Goal: Transaction & Acquisition: Download file/media

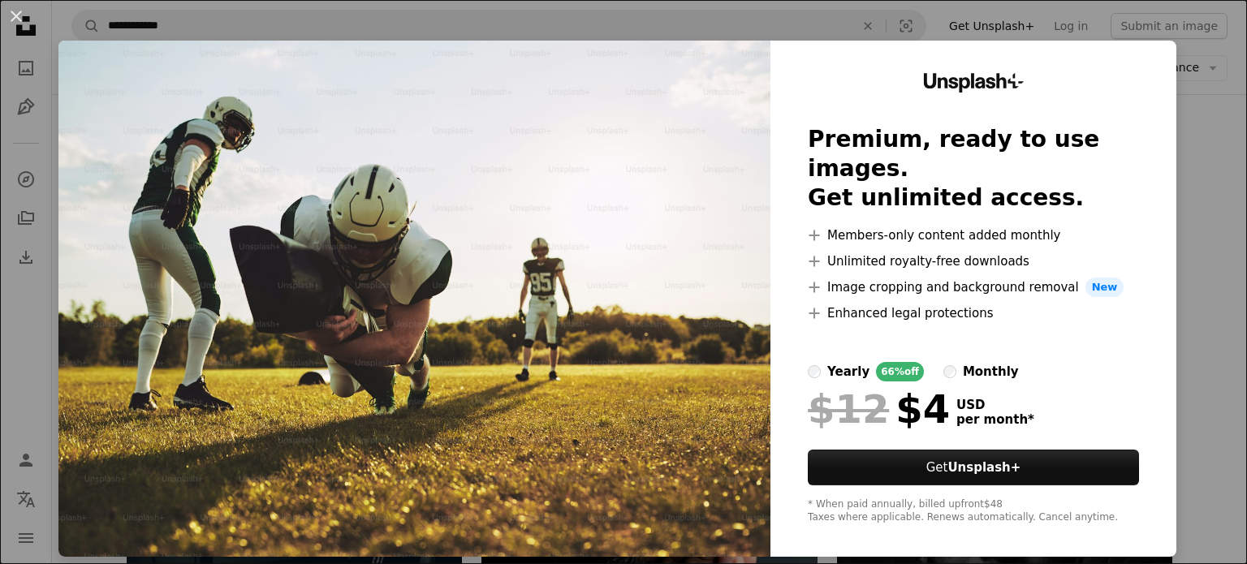
scroll to position [5, 0]
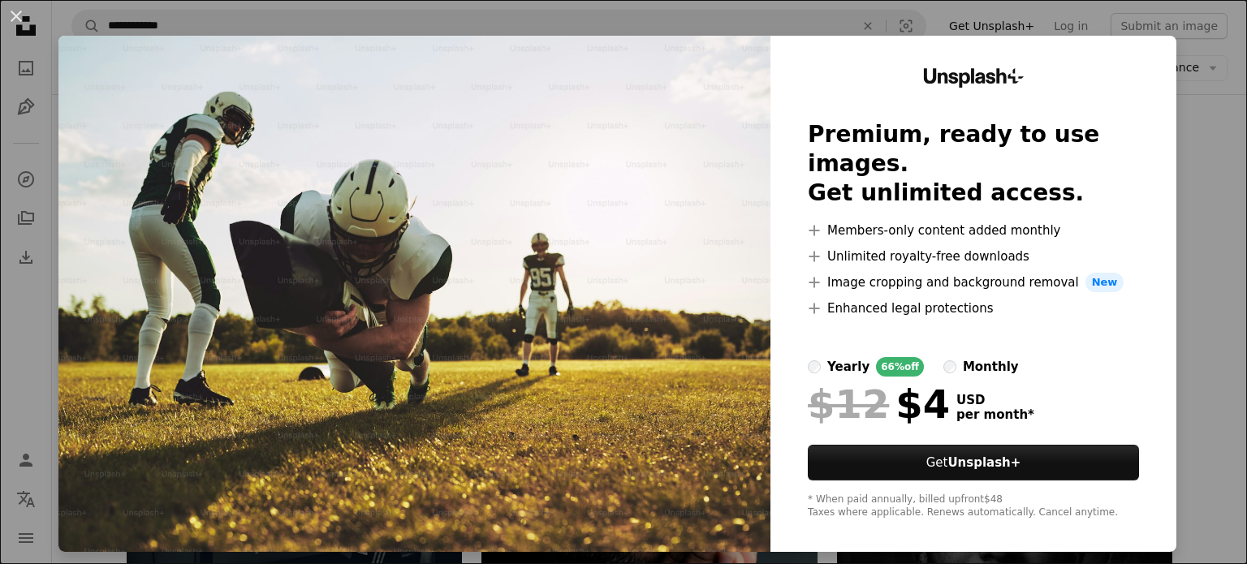
click at [555, 337] on img at bounding box center [414, 294] width 712 height 516
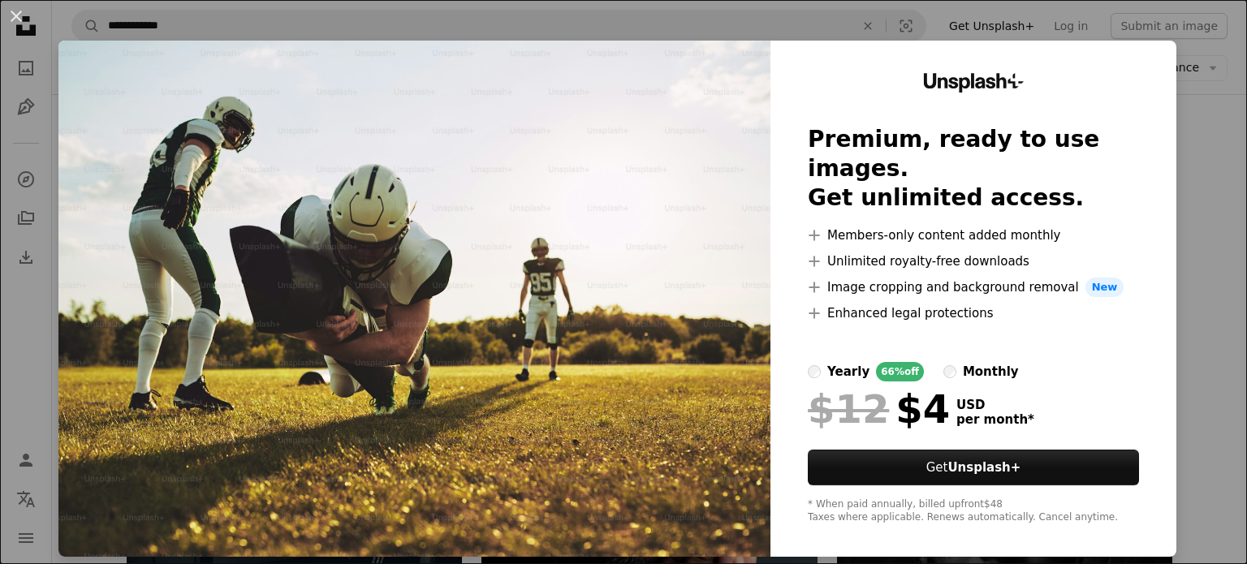
click at [581, 376] on img at bounding box center [414, 299] width 712 height 516
click at [365, 287] on img at bounding box center [414, 299] width 712 height 516
click at [365, 288] on img at bounding box center [414, 299] width 712 height 516
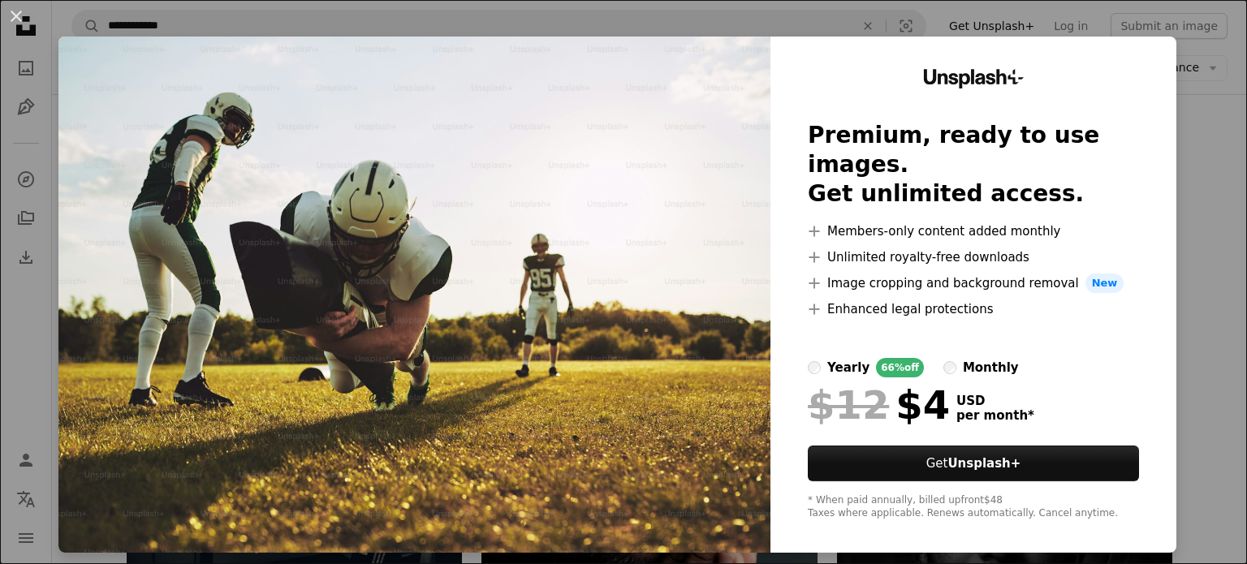
scroll to position [5, 0]
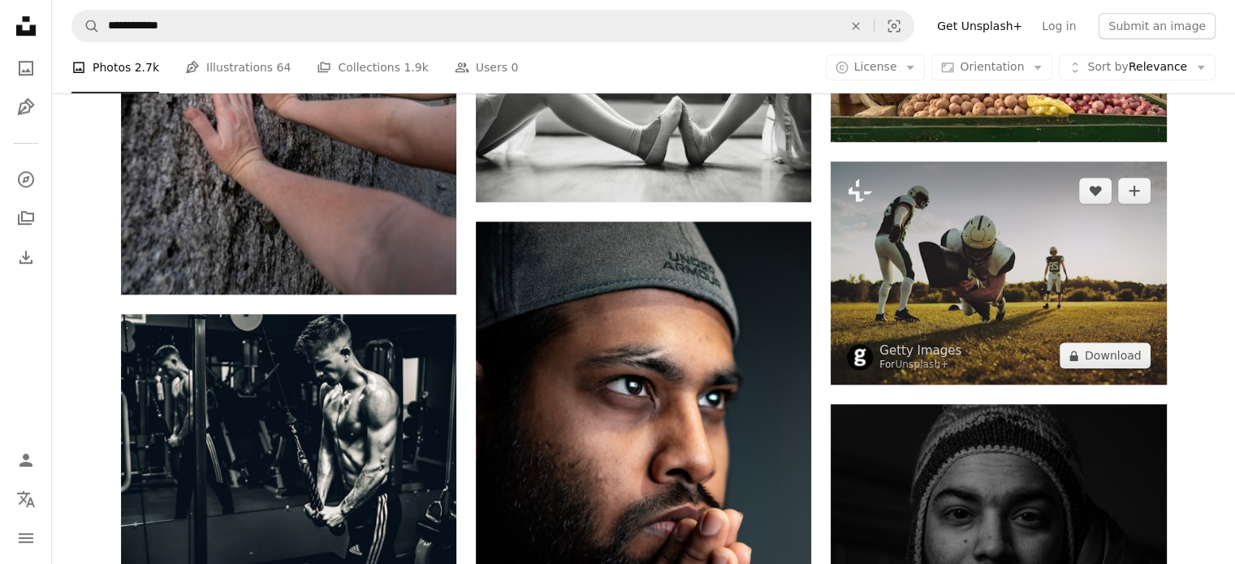
click at [915, 322] on img at bounding box center [998, 273] width 335 height 223
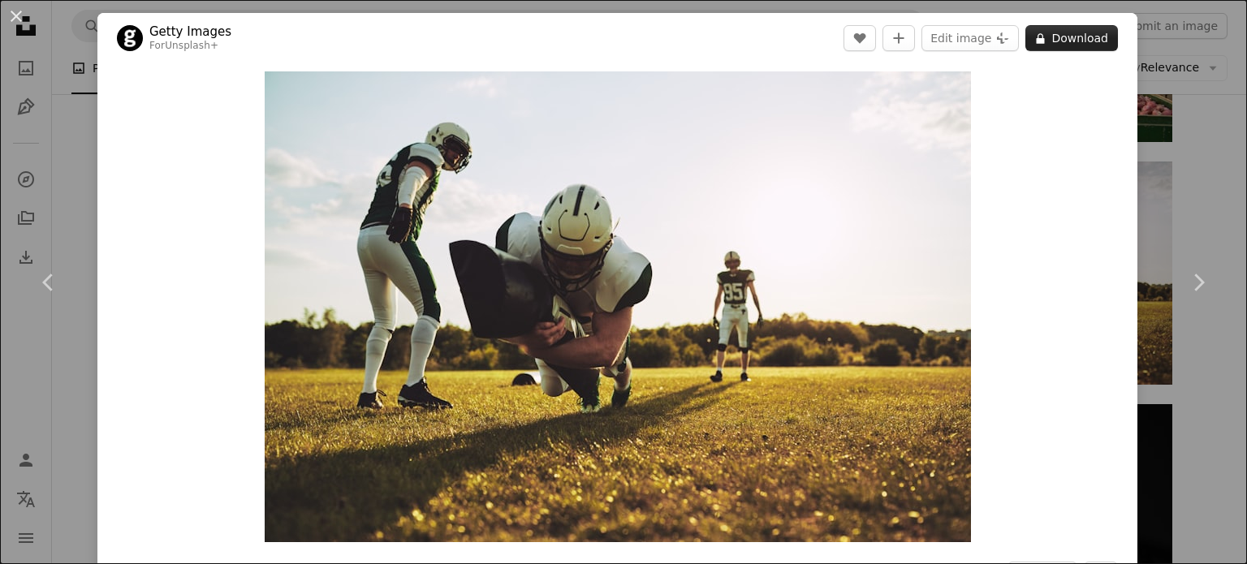
click at [1056, 32] on button "A lock Download" at bounding box center [1072, 38] width 93 height 26
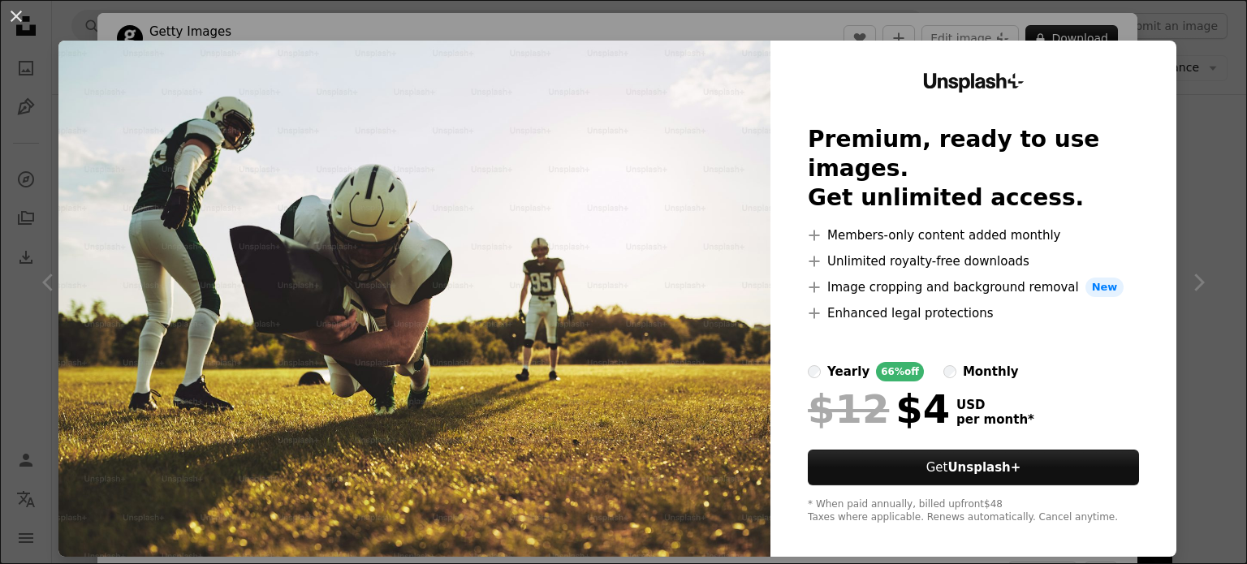
click at [552, 292] on img at bounding box center [414, 299] width 712 height 516
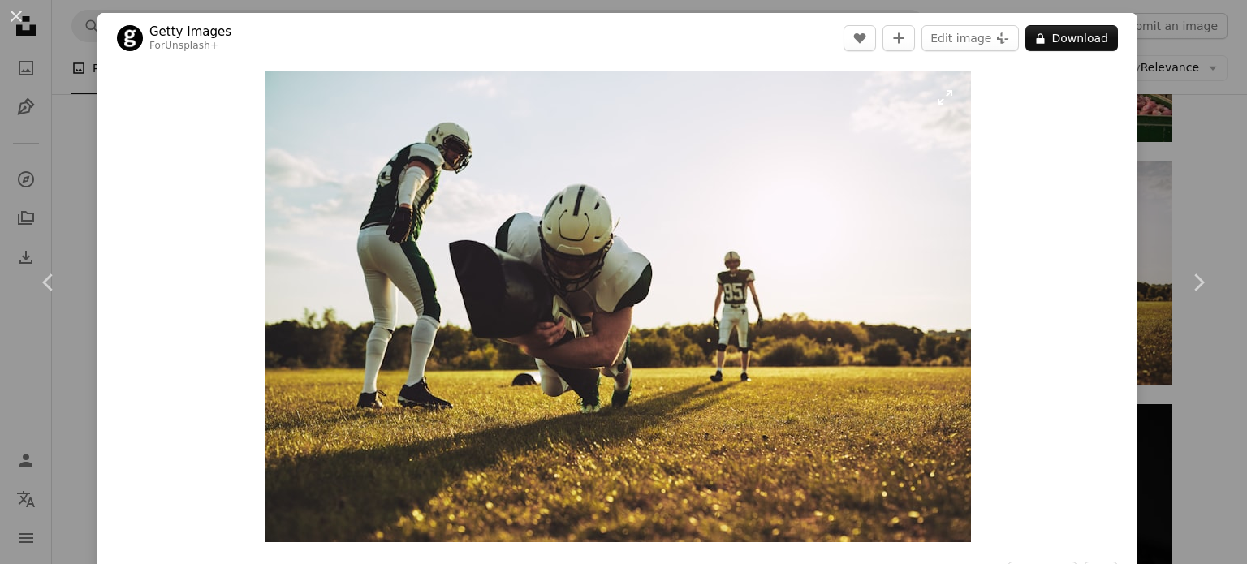
click at [808, 236] on img "Zoom in on this image" at bounding box center [618, 306] width 706 height 471
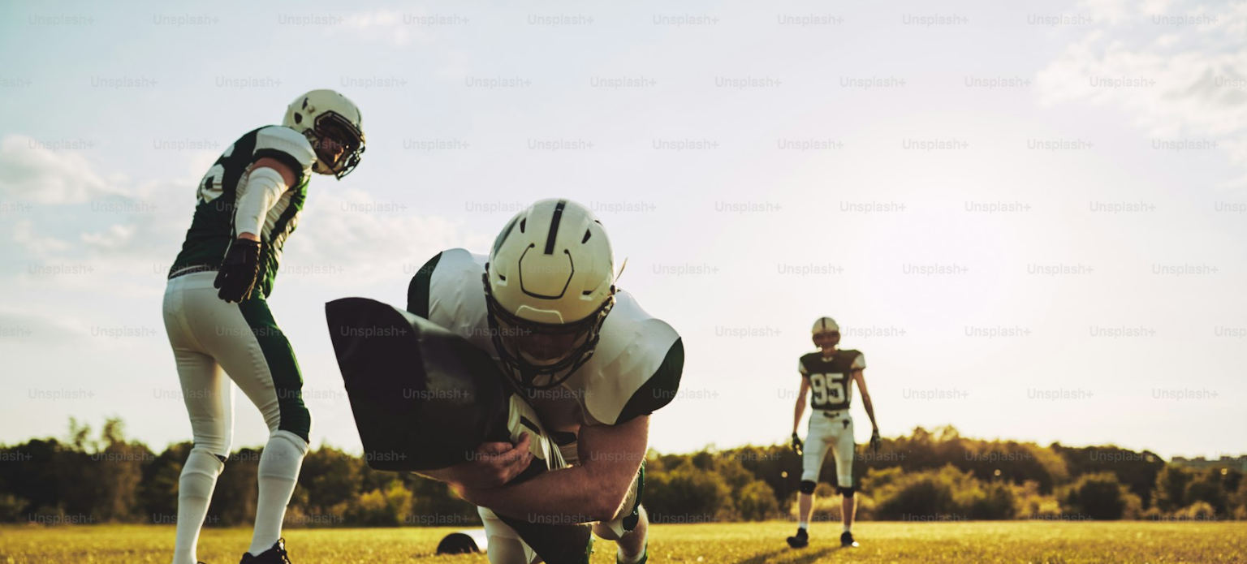
scroll to position [126, 0]
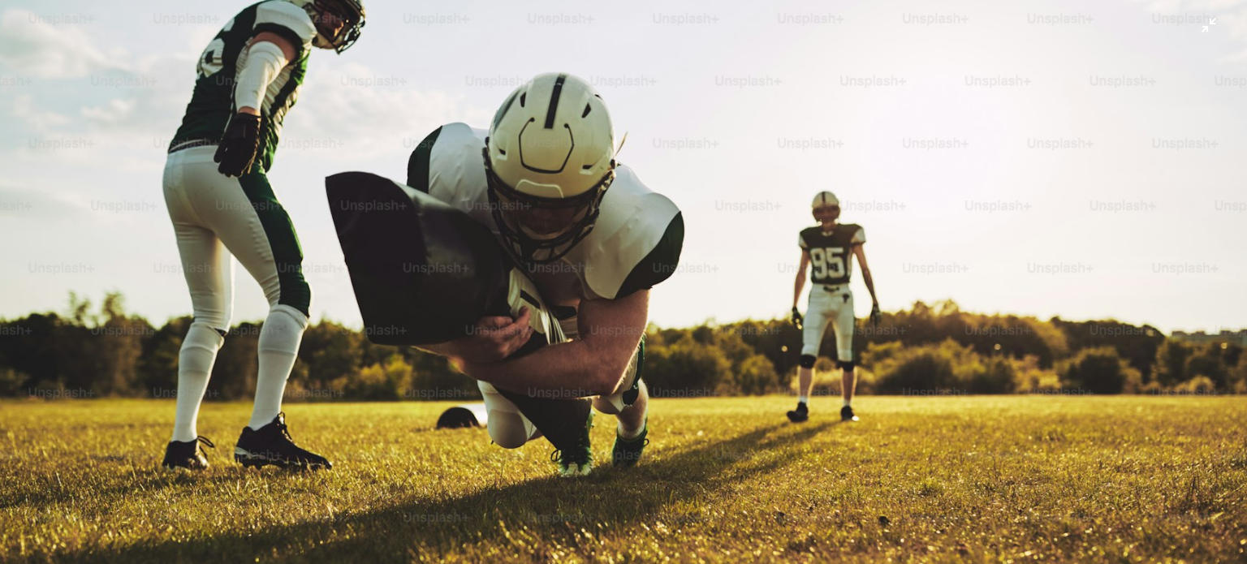
click at [808, 235] on img "Zoom out on this image" at bounding box center [623, 289] width 1249 height 832
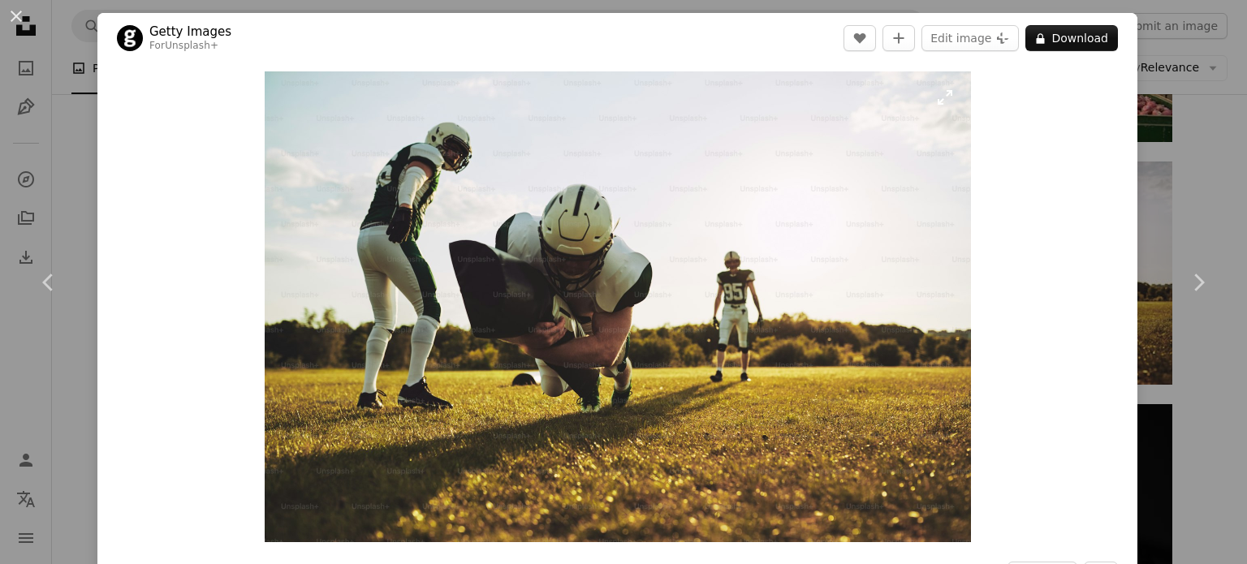
click at [797, 261] on img "Zoom in on this image" at bounding box center [618, 306] width 706 height 471
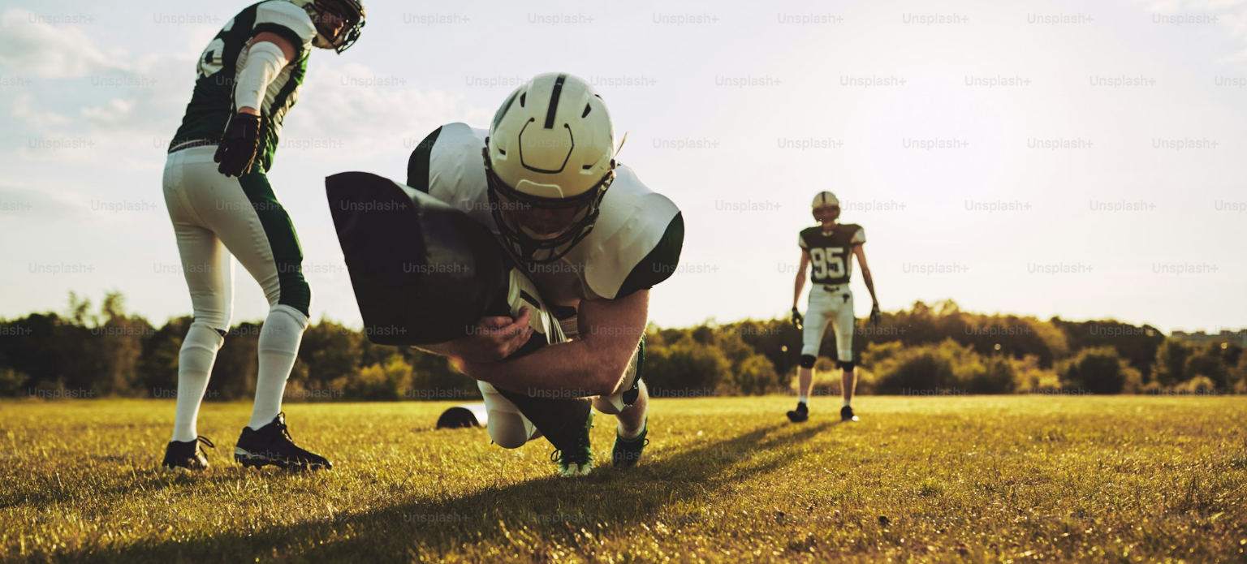
click at [797, 260] on img "Zoom out on this image" at bounding box center [623, 289] width 1249 height 832
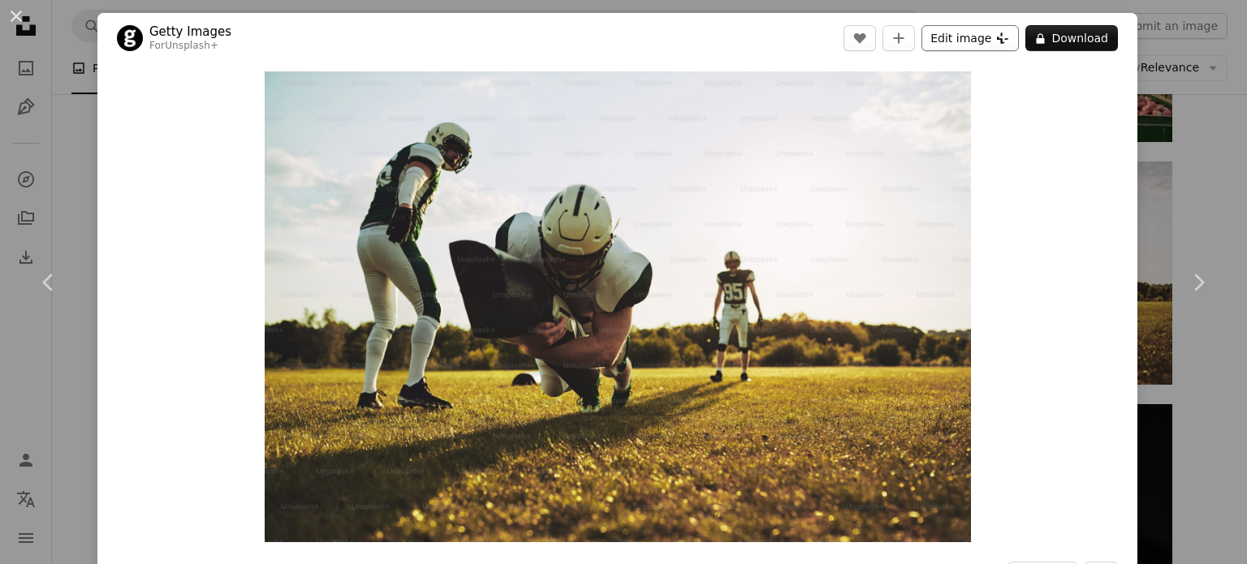
click at [952, 39] on button "Edit image Plus sign for Unsplash+" at bounding box center [970, 38] width 97 height 26
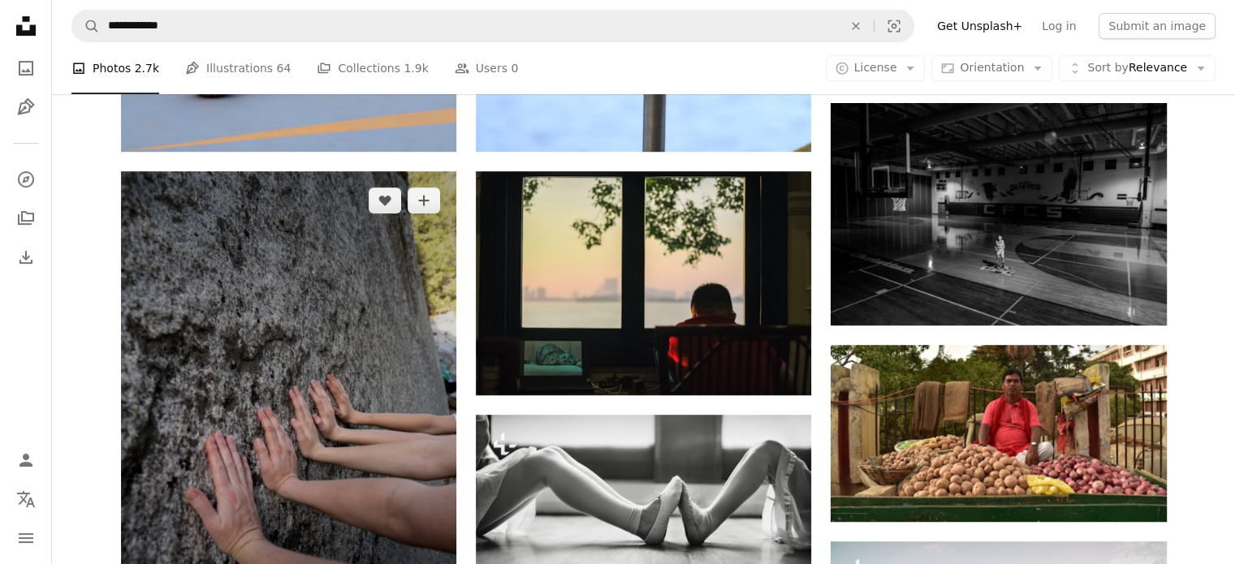
scroll to position [731, 0]
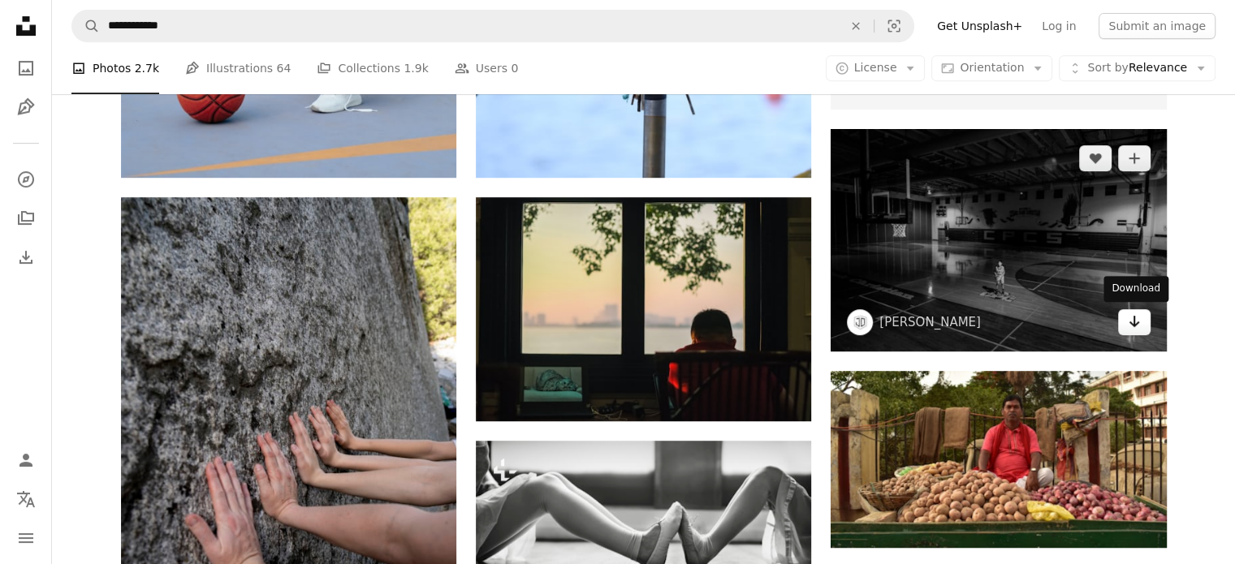
click at [1134, 318] on icon "Download" at bounding box center [1134, 321] width 11 height 11
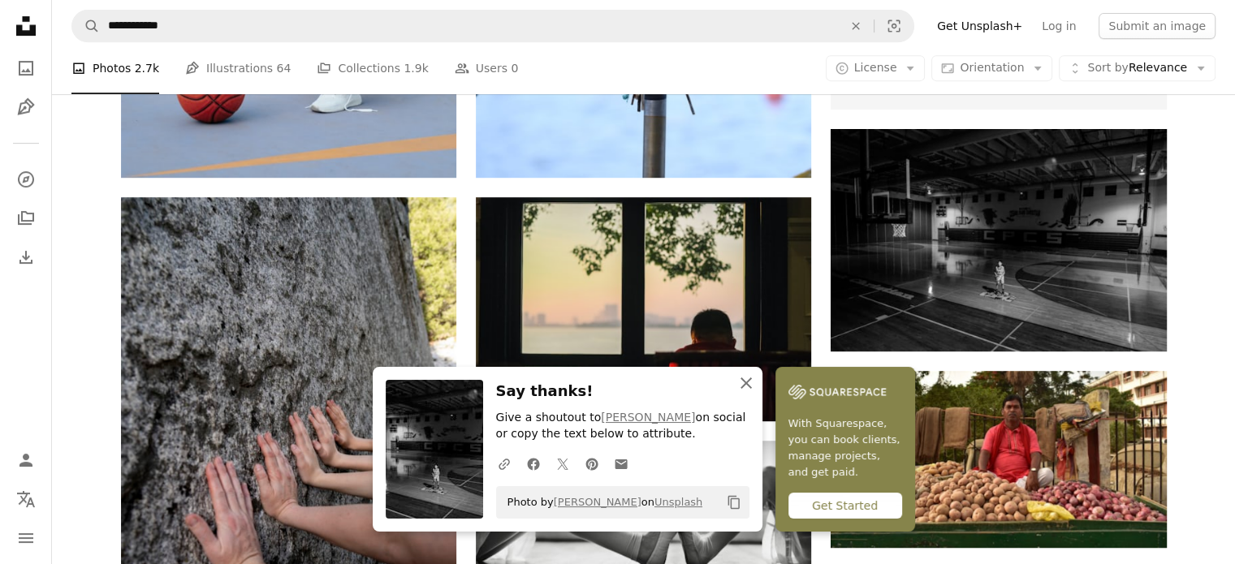
click at [746, 382] on icon "button" at bounding box center [746, 383] width 11 height 11
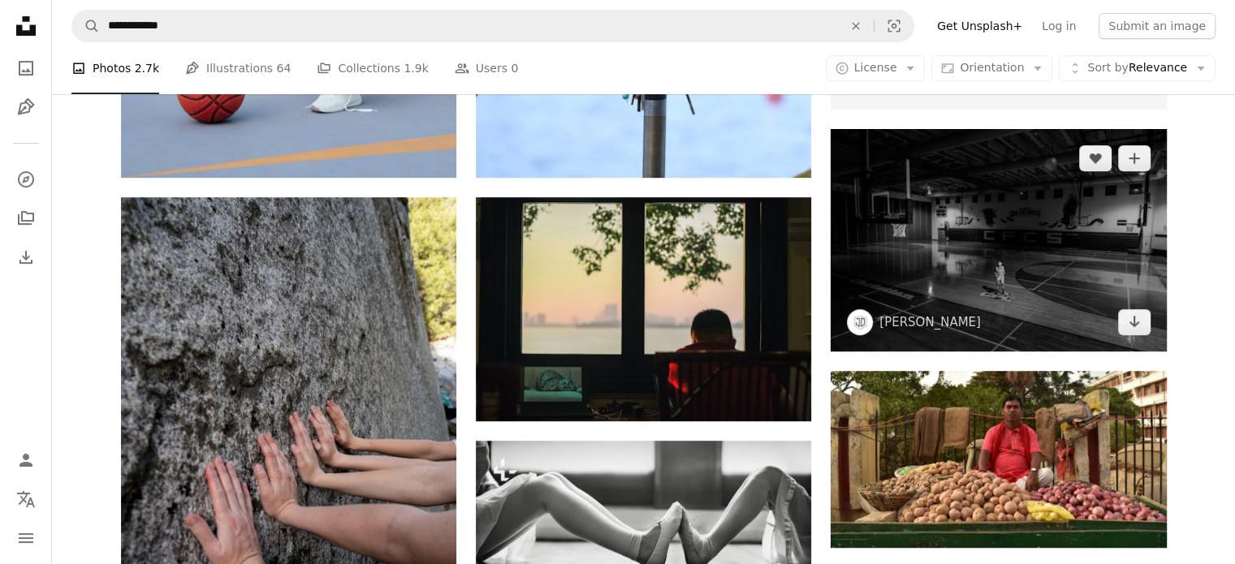
click at [922, 286] on img at bounding box center [998, 240] width 335 height 222
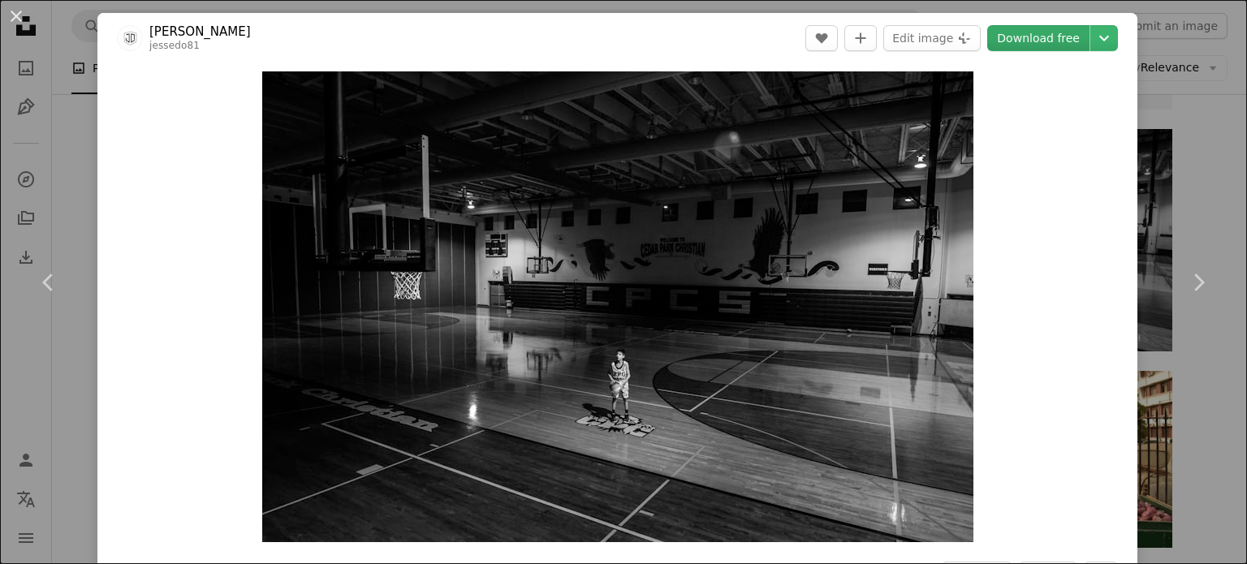
click at [1041, 34] on link "Download free" at bounding box center [1038, 38] width 102 height 26
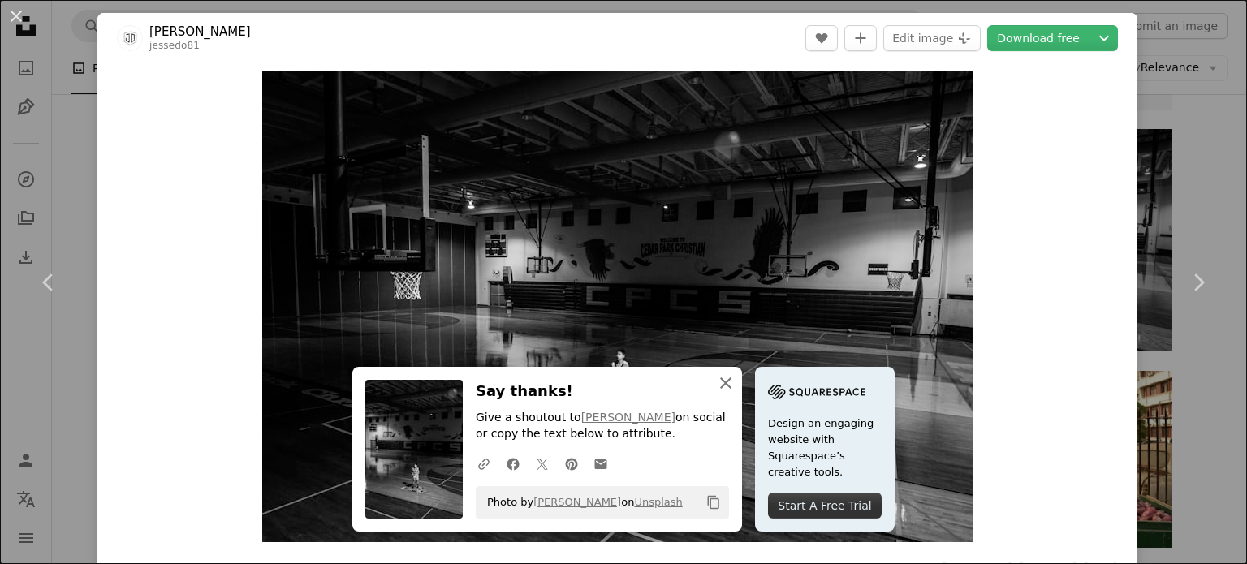
click at [719, 377] on icon "An X shape" at bounding box center [725, 383] width 19 height 19
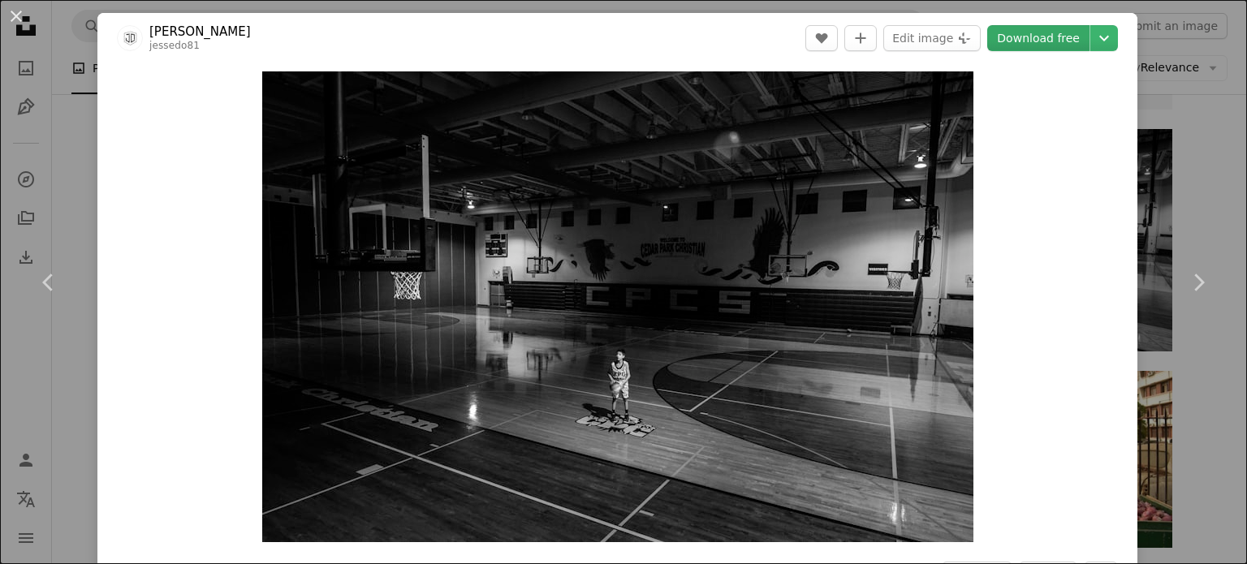
click at [1040, 35] on link "Download free" at bounding box center [1038, 38] width 102 height 26
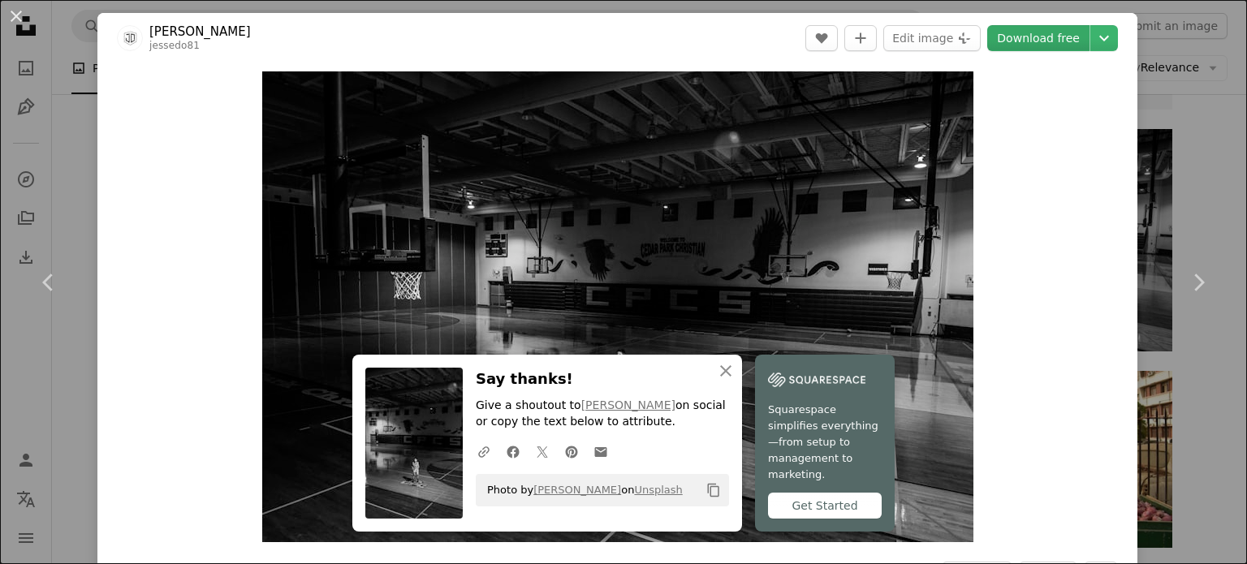
click at [1057, 35] on link "Download free" at bounding box center [1038, 38] width 102 height 26
click at [1043, 36] on link "Download free" at bounding box center [1038, 38] width 102 height 26
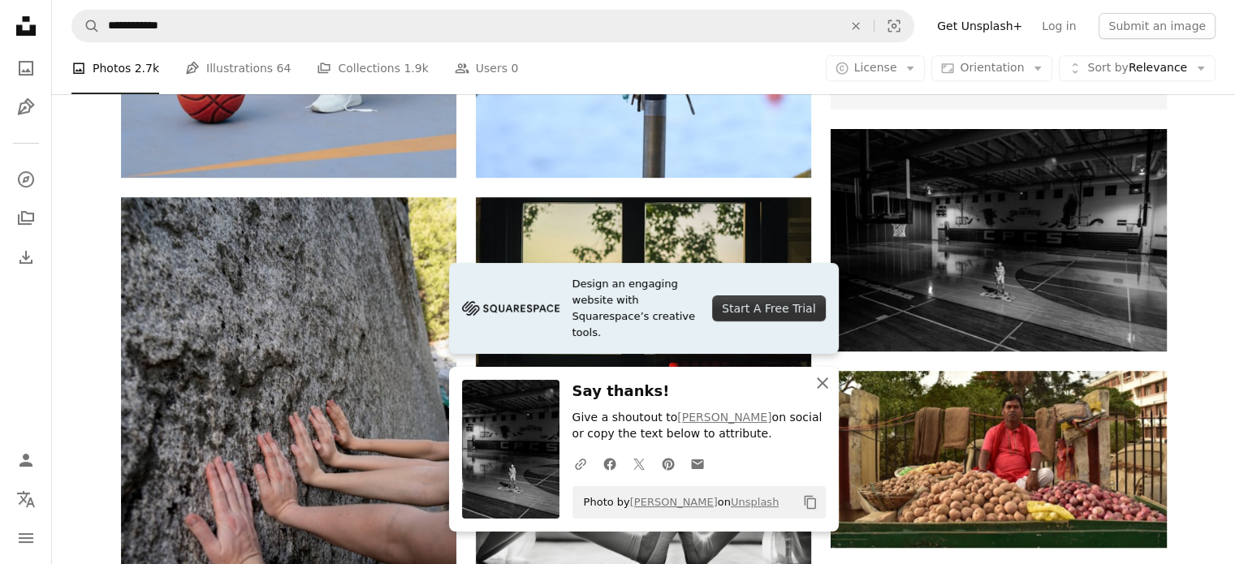
click at [819, 374] on icon "An X shape" at bounding box center [822, 383] width 19 height 19
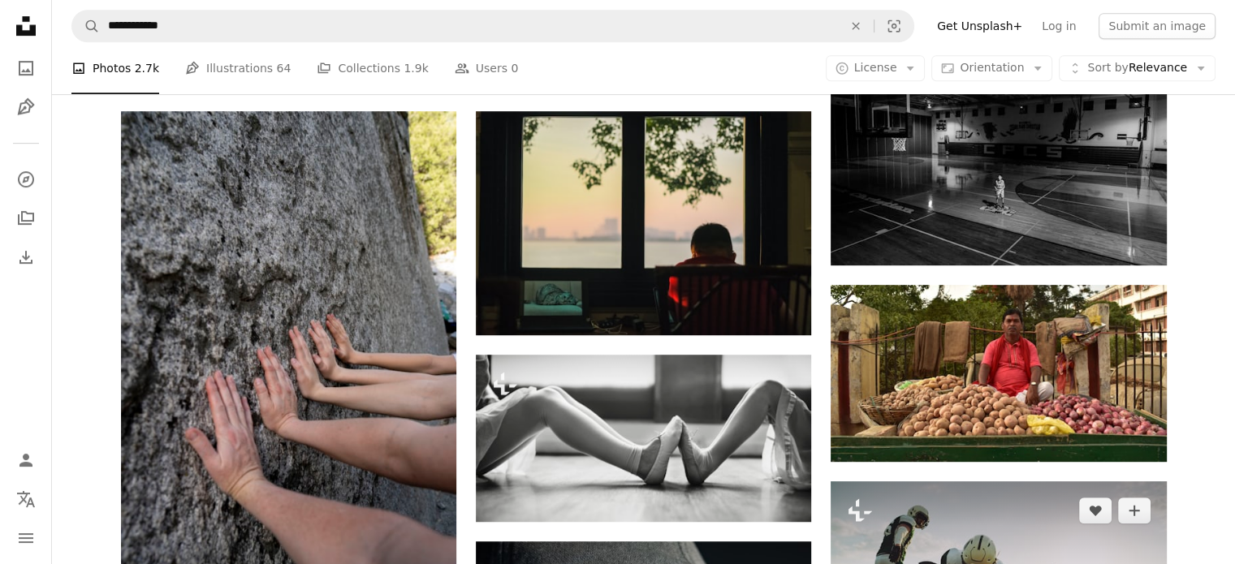
scroll to position [1056, 0]
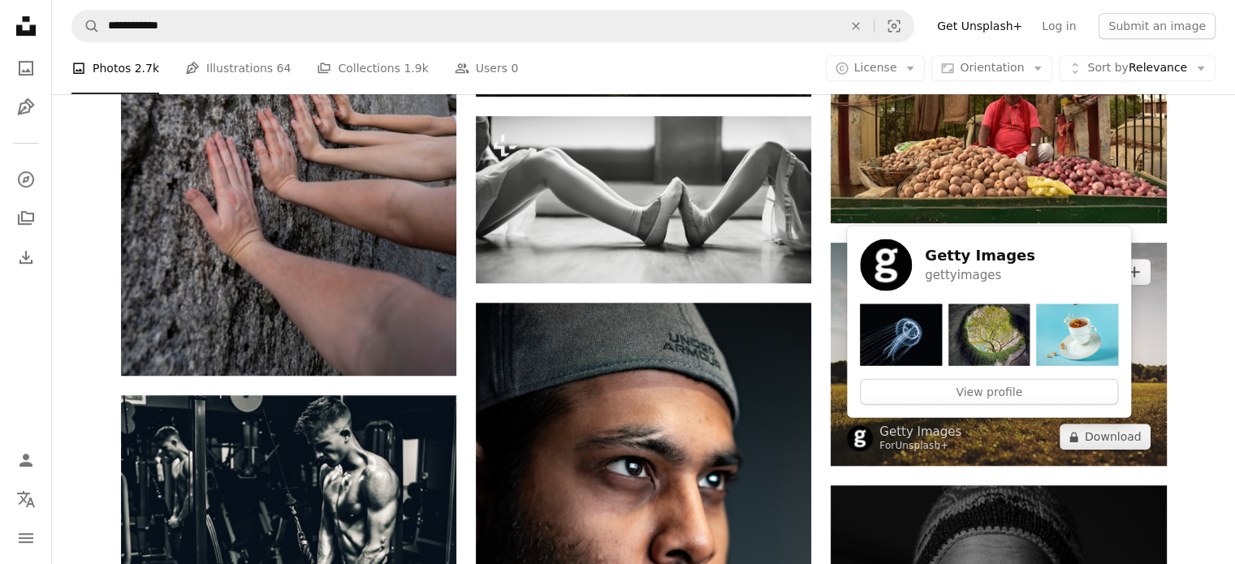
click at [931, 442] on link "Unsplash+" at bounding box center [922, 445] width 54 height 11
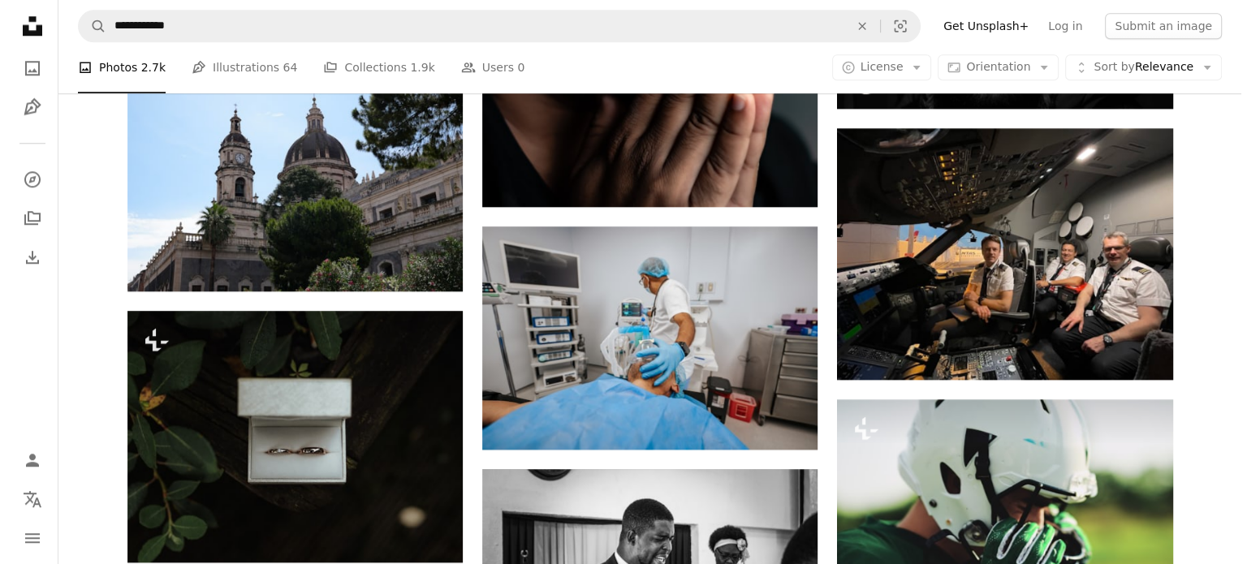
scroll to position [1705, 0]
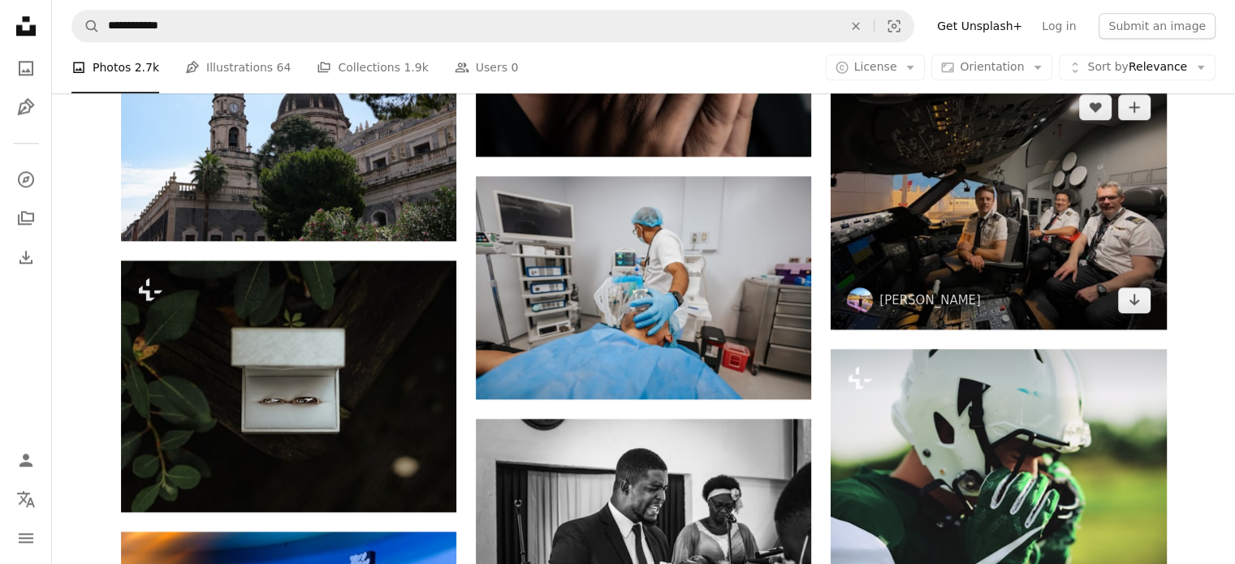
click at [981, 248] on img at bounding box center [998, 204] width 335 height 252
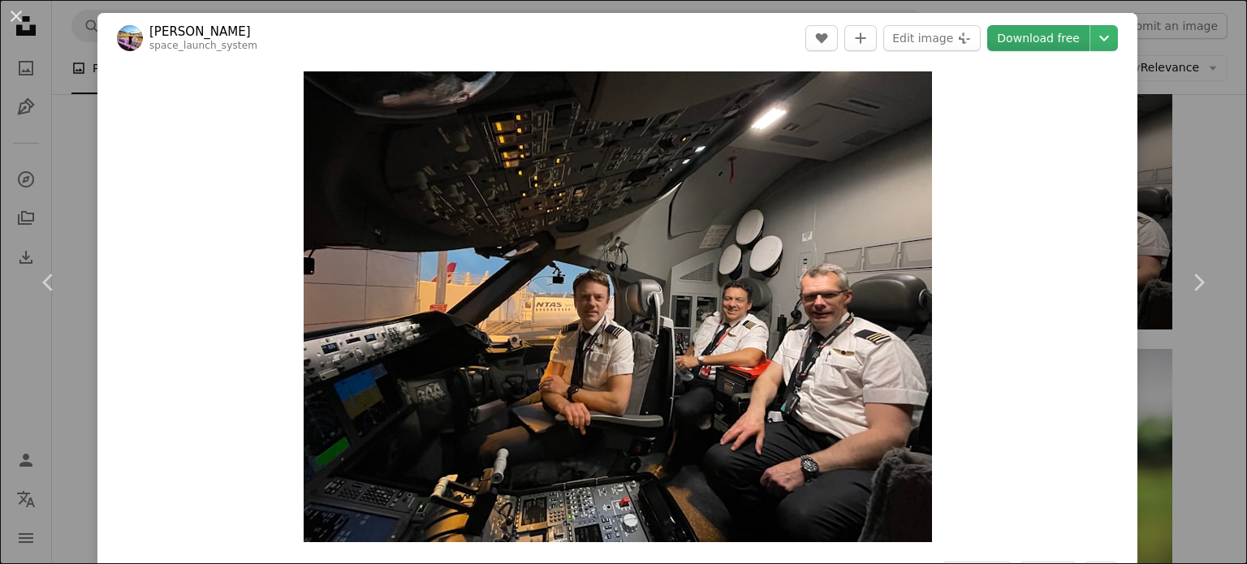
click at [1030, 35] on link "Download free" at bounding box center [1038, 38] width 102 height 26
